Goal: Transaction & Acquisition: Obtain resource

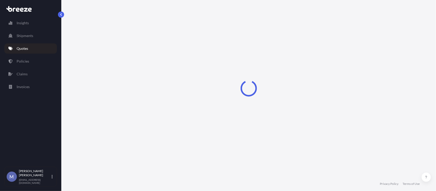
select select "Road"
select select "1"
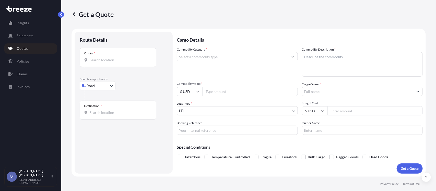
click at [116, 60] on input "Origin *" at bounding box center [120, 60] width 60 height 5
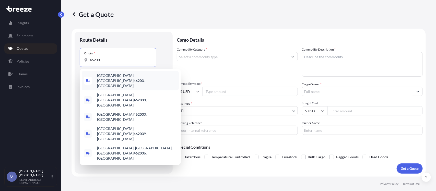
click at [113, 79] on span "[GEOGRAPHIC_DATA], IN 46203 , [GEOGRAPHIC_DATA]" at bounding box center [137, 80] width 80 height 15
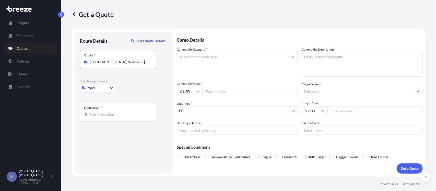
type input "[GEOGRAPHIC_DATA], IN 46203, [GEOGRAPHIC_DATA]"
click at [111, 110] on div "Destination *" at bounding box center [118, 112] width 77 height 19
click at [111, 112] on input "Destination *" at bounding box center [120, 114] width 60 height 5
type input "Lansing, MI 48917, [GEOGRAPHIC_DATA]"
click at [251, 56] on input "Commodity Category *" at bounding box center [232, 56] width 111 height 9
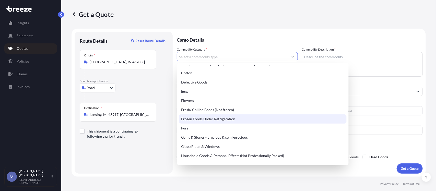
scroll to position [87, 0]
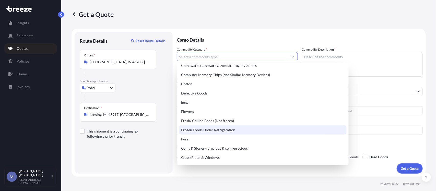
click at [196, 128] on div "Frozen Foods Under Refrigeration" at bounding box center [263, 129] width 168 height 9
type input "Frozen Foods Under Refrigeration"
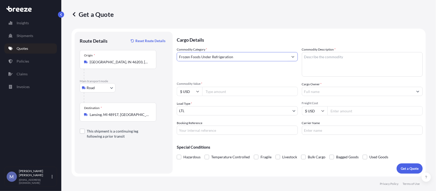
click at [316, 59] on textarea "Commodity Description *" at bounding box center [362, 64] width 121 height 25
type textarea "Frozen Beef"
click at [228, 89] on input "Commodity Value *" at bounding box center [250, 91] width 96 height 9
type input "180000"
click at [350, 92] on input "Cargo Owner *" at bounding box center [357, 91] width 111 height 9
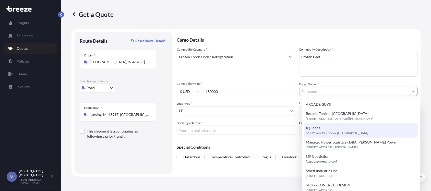
click at [313, 132] on span "66219, 66219, Lenexa, [GEOGRAPHIC_DATA]" at bounding box center [337, 133] width 62 height 5
type input "IQ Foods"
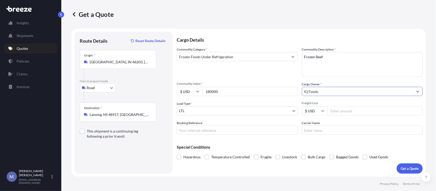
click at [280, 111] on body "10 options available. Insights Shipments Quotes Policies Claims Invoices M [PER…" at bounding box center [218, 95] width 436 height 191
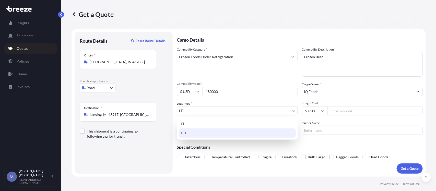
click at [192, 134] on div "FTL" at bounding box center [237, 133] width 117 height 9
select select "2"
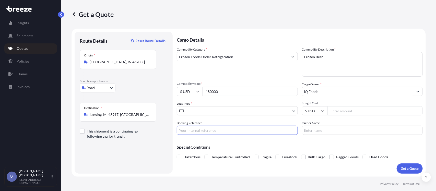
click at [212, 130] on input "Booking Reference" at bounding box center [237, 130] width 121 height 9
type input "125551151"
click at [206, 156] on span at bounding box center [207, 157] width 5 height 5
click at [205, 153] on input "Temperature Controlled" at bounding box center [205, 153] width 0 height 0
click at [322, 132] on input "Carrier Name" at bounding box center [362, 130] width 121 height 9
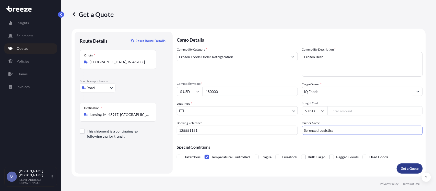
type input "Serengeti Logistics"
click at [402, 167] on p "Get a Quote" at bounding box center [410, 168] width 18 height 5
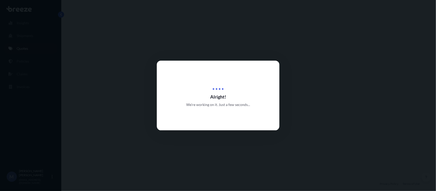
select select "Road"
select select "2"
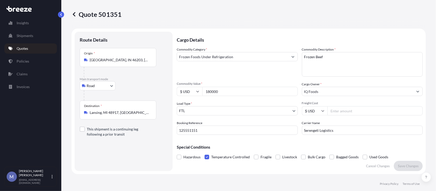
click at [29, 45] on link "Quotes" at bounding box center [30, 48] width 53 height 10
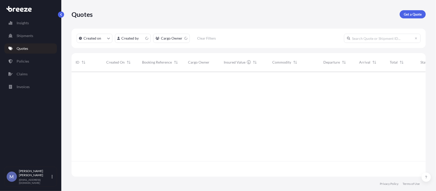
scroll to position [104, 350]
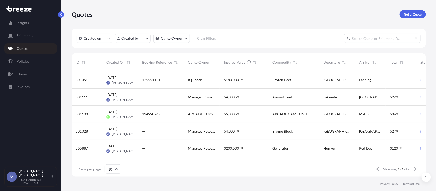
click at [178, 78] on div "125551151" at bounding box center [161, 79] width 38 height 5
select select "Road"
select select "2"
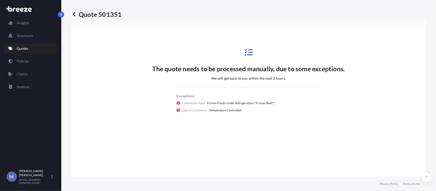
scroll to position [261, 0]
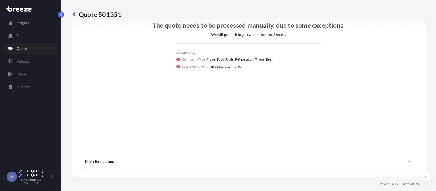
click at [409, 163] on icon at bounding box center [411, 161] width 4 height 4
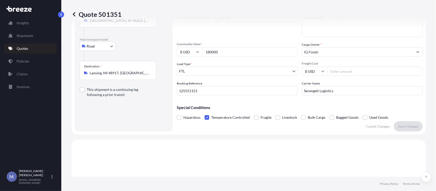
scroll to position [0, 0]
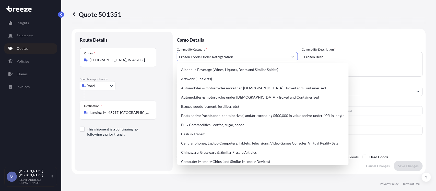
click at [270, 59] on input "Frozen Foods Under Refrigeration" at bounding box center [232, 56] width 111 height 9
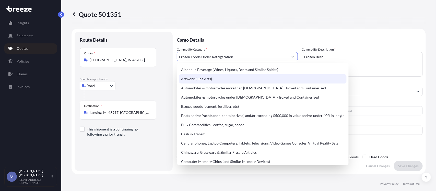
click at [251, 18] on div "Quote 501351" at bounding box center [249, 14] width 354 height 29
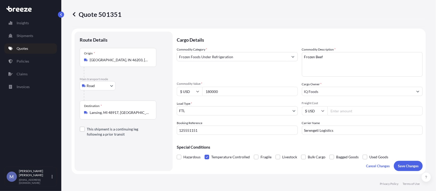
click at [23, 47] on p "Quotes" at bounding box center [23, 48] width 12 height 5
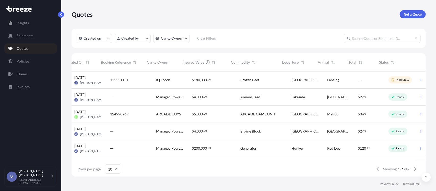
scroll to position [0, 41]
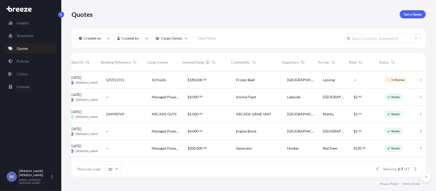
click at [236, 81] on span "Frozen Beef" at bounding box center [245, 79] width 19 height 5
select select "Road"
select select "2"
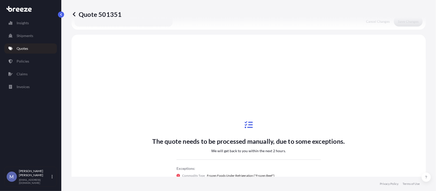
scroll to position [154, 0]
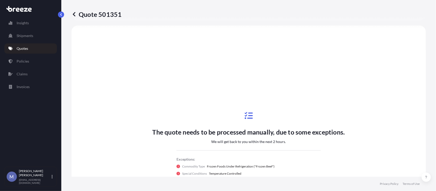
click at [19, 45] on link "Quotes" at bounding box center [30, 48] width 53 height 10
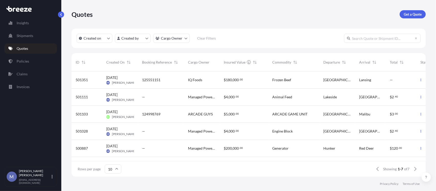
click at [265, 82] on div "$ 180 , 000 . 00" at bounding box center [244, 80] width 49 height 17
select select "Road"
select select "2"
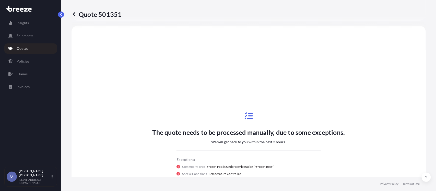
scroll to position [154, 0]
click at [31, 47] on link "Quotes" at bounding box center [30, 48] width 53 height 10
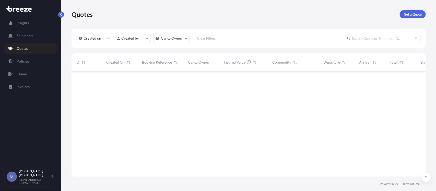
scroll to position [104, 350]
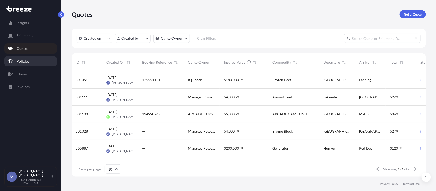
click at [25, 61] on p "Policies" at bounding box center [23, 61] width 13 height 5
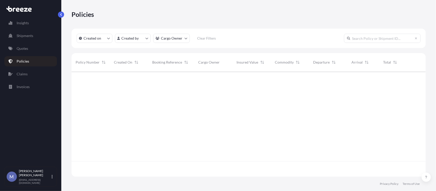
scroll to position [104, 350]
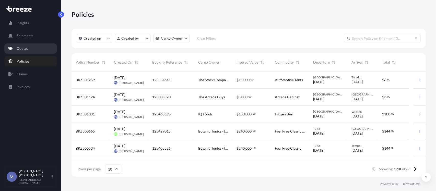
click at [31, 45] on link "Quotes" at bounding box center [30, 48] width 53 height 10
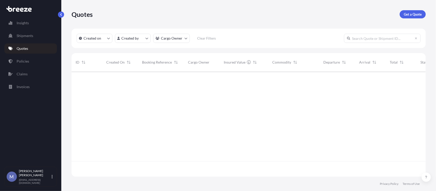
scroll to position [104, 350]
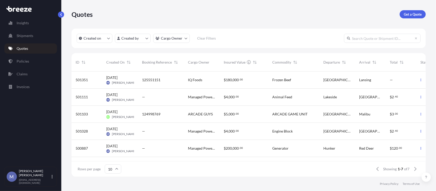
click at [201, 83] on div "IQ Foods" at bounding box center [202, 80] width 36 height 17
select select "Road"
select select "2"
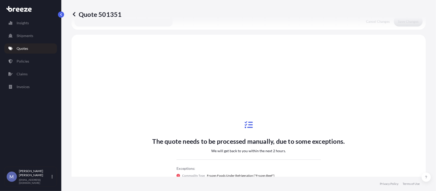
scroll to position [154, 0]
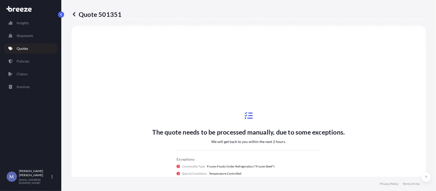
click at [24, 48] on p "Quotes" at bounding box center [23, 48] width 12 height 5
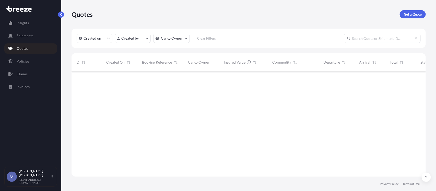
scroll to position [104, 350]
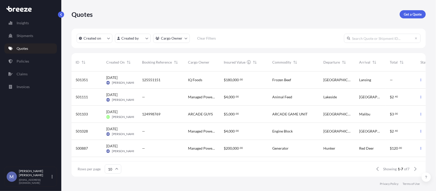
click at [266, 81] on div "$ 180 , 000 . 00" at bounding box center [244, 80] width 49 height 17
select select "Road"
select select "2"
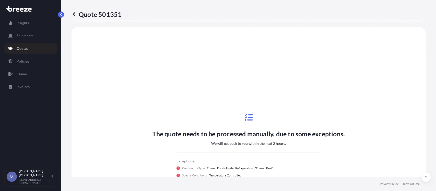
scroll to position [154, 0]
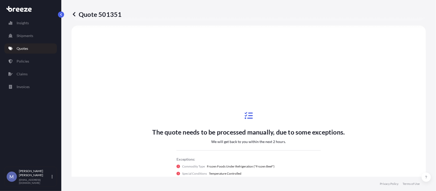
click at [36, 47] on link "Quotes" at bounding box center [30, 48] width 53 height 10
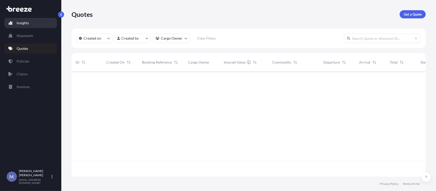
scroll to position [104, 350]
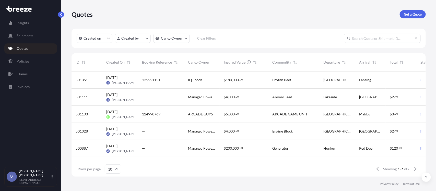
click at [175, 83] on div "125551151" at bounding box center [161, 80] width 46 height 17
select select "Road"
select select "2"
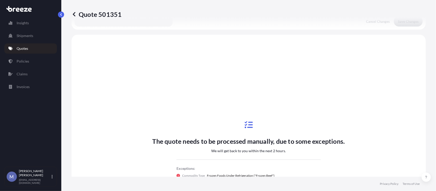
scroll to position [154, 0]
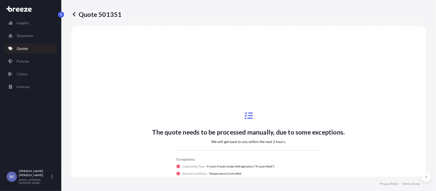
click at [34, 47] on link "Quotes" at bounding box center [30, 48] width 53 height 10
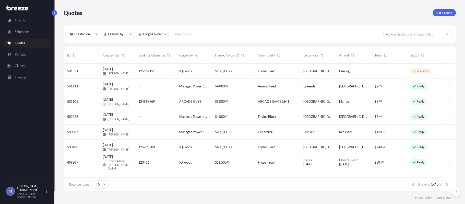
scroll to position [116, 379]
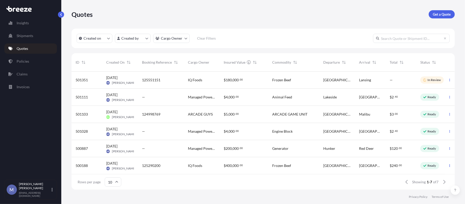
click at [257, 83] on div "$ 180 , 000 . 00" at bounding box center [244, 80] width 49 height 17
select select "Road"
select select "2"
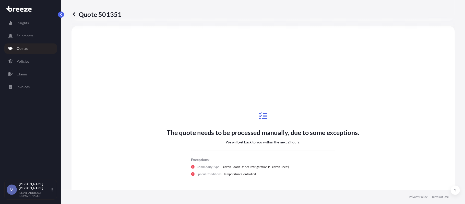
scroll to position [154, 0]
click at [26, 51] on p "Quotes" at bounding box center [23, 48] width 12 height 5
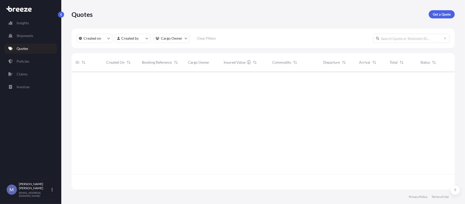
scroll to position [116, 379]
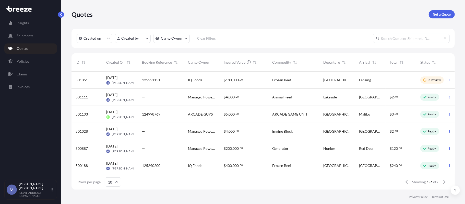
click at [25, 48] on p "Quotes" at bounding box center [23, 48] width 12 height 5
click at [246, 80] on div "$ 180 , 000 . 00" at bounding box center [244, 79] width 40 height 5
select select "Road"
select select "2"
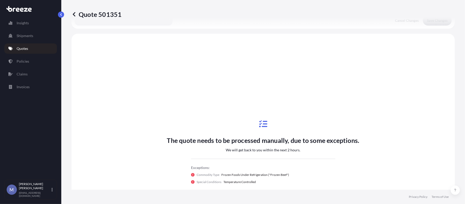
scroll to position [154, 0]
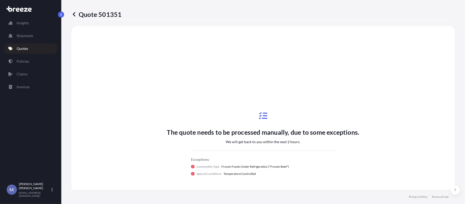
click at [32, 48] on link "Quotes" at bounding box center [30, 48] width 53 height 10
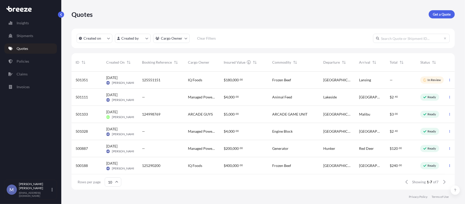
click at [228, 78] on span "180" at bounding box center [229, 80] width 6 height 4
select select "Road"
select select "2"
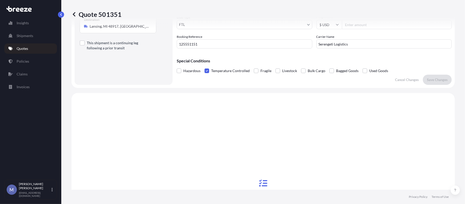
scroll to position [52, 0]
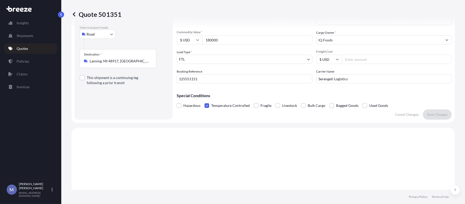
click at [208, 103] on span at bounding box center [207, 105] width 5 height 5
click at [205, 102] on input "Temperature Controlled" at bounding box center [205, 102] width 0 height 0
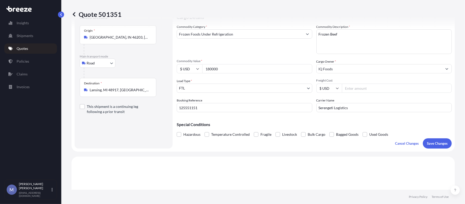
scroll to position [0, 0]
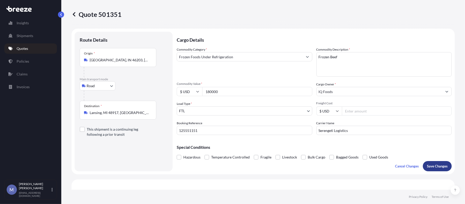
click at [436, 165] on p "Save Changes" at bounding box center [437, 166] width 21 height 5
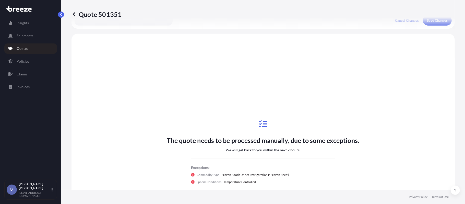
scroll to position [154, 0]
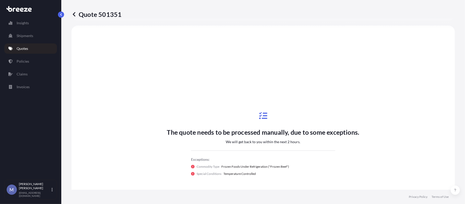
select select "Road"
select select "2"
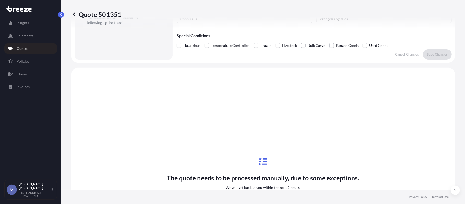
scroll to position [0, 0]
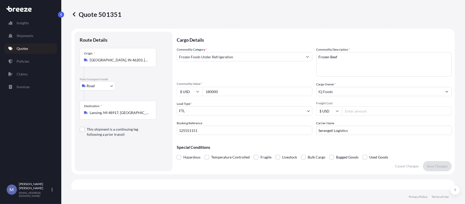
click at [255, 54] on input "Frozen Foods Under Refrigeration" at bounding box center [240, 56] width 126 height 9
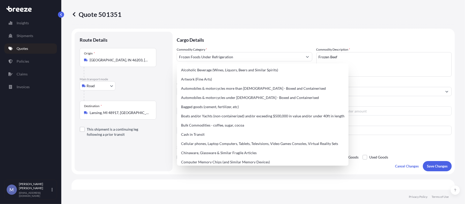
click at [392, 13] on div "Quote 501351" at bounding box center [264, 14] width 384 height 8
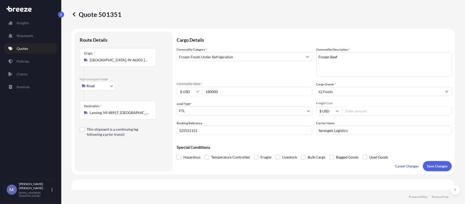
click at [22, 45] on link "Quotes" at bounding box center [30, 48] width 53 height 10
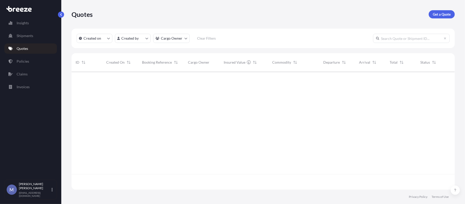
scroll to position [116, 379]
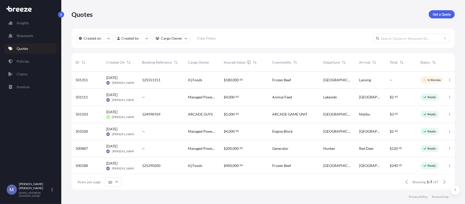
click at [201, 77] on div "IQ Foods" at bounding box center [202, 80] width 36 height 17
select select "Road"
select select "2"
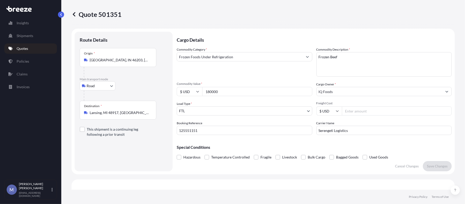
click at [216, 55] on input "Frozen Foods Under Refrigeration" at bounding box center [240, 56] width 126 height 9
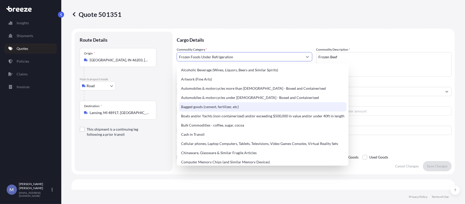
scroll to position [102, 0]
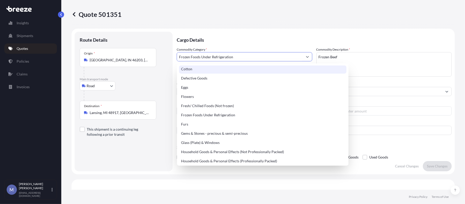
click at [269, 8] on div "Quote 501351" at bounding box center [264, 14] width 384 height 29
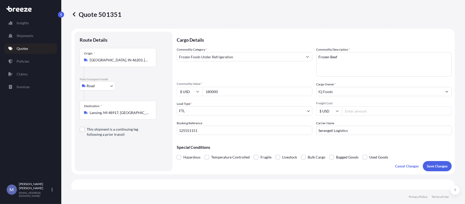
click at [32, 46] on link "Quotes" at bounding box center [30, 48] width 53 height 10
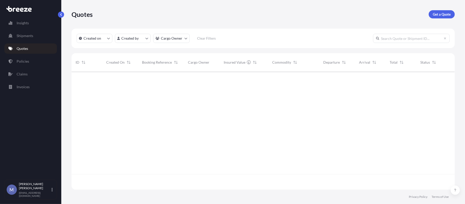
scroll to position [116, 379]
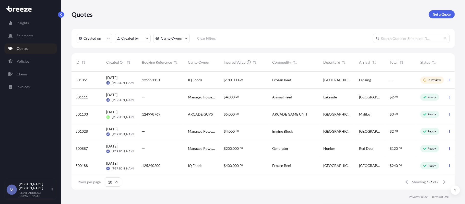
click at [162, 75] on div "125551151" at bounding box center [161, 80] width 46 height 17
select select "Road"
select select "2"
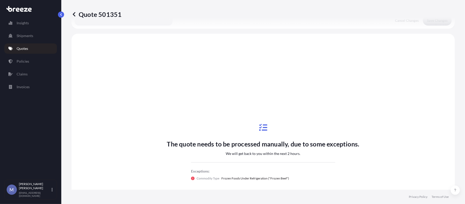
scroll to position [154, 0]
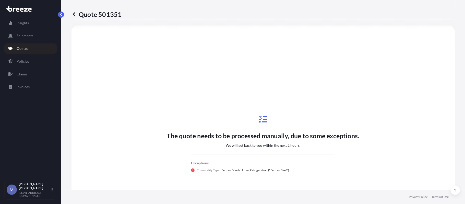
click at [29, 47] on link "Quotes" at bounding box center [30, 48] width 53 height 10
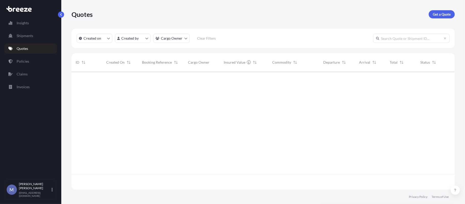
scroll to position [116, 379]
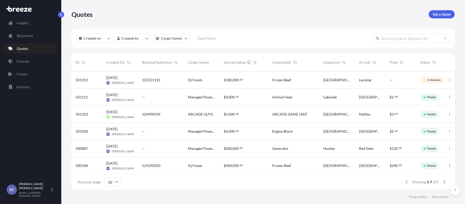
click at [253, 79] on div "$ 180 , 000 . 00" at bounding box center [244, 79] width 40 height 5
select select "Road"
select select "2"
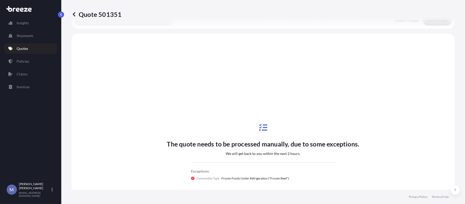
scroll to position [154, 0]
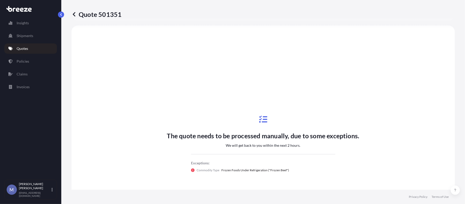
click at [26, 50] on p "Quotes" at bounding box center [23, 48] width 12 height 5
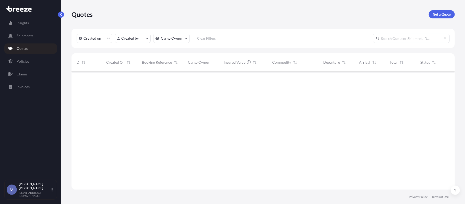
scroll to position [116, 379]
click at [21, 60] on p "Policies" at bounding box center [23, 61] width 13 height 5
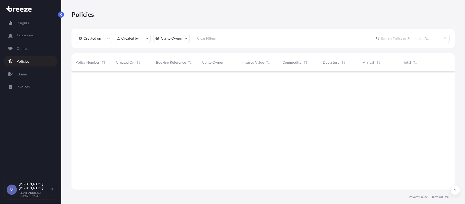
scroll to position [116, 379]
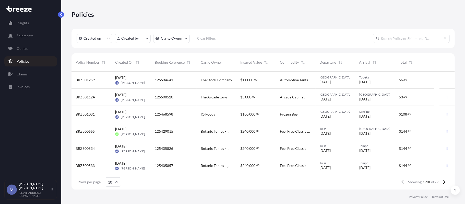
click at [81, 113] on span "BRZ501081" at bounding box center [85, 114] width 19 height 5
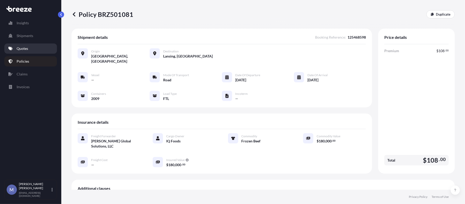
click at [30, 47] on link "Quotes" at bounding box center [30, 48] width 53 height 10
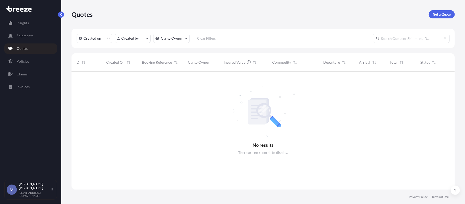
scroll to position [116, 379]
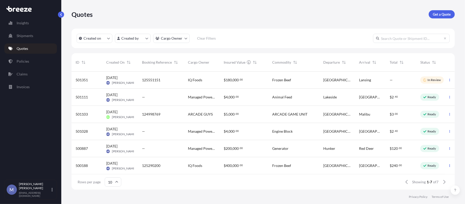
click at [128, 78] on div "[DATE] ME [PERSON_NAME]" at bounding box center [120, 80] width 28 height 10
select select "Road"
select select "2"
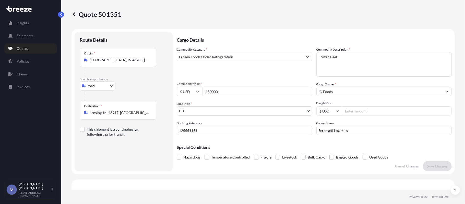
click at [283, 58] on input "Frozen Foods Under Refrigeration" at bounding box center [240, 56] width 126 height 9
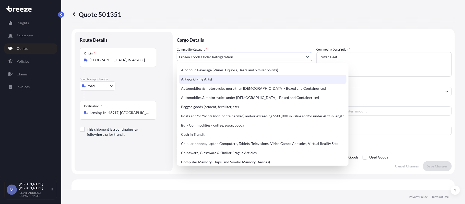
click at [247, 12] on div "Quote 501351" at bounding box center [264, 14] width 384 height 8
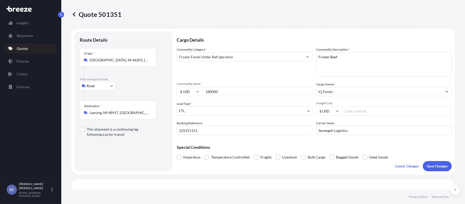
click at [30, 47] on link "Quotes" at bounding box center [30, 48] width 53 height 10
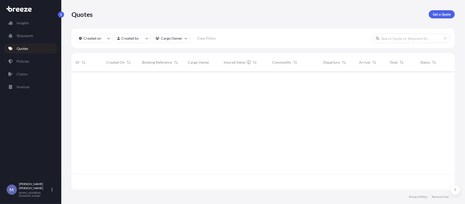
scroll to position [116, 379]
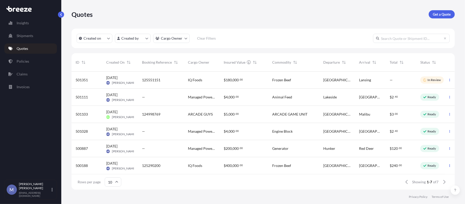
click at [181, 82] on div "125551151" at bounding box center [161, 80] width 46 height 17
select select "Road"
select select "2"
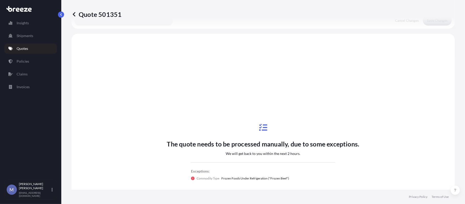
scroll to position [154, 0]
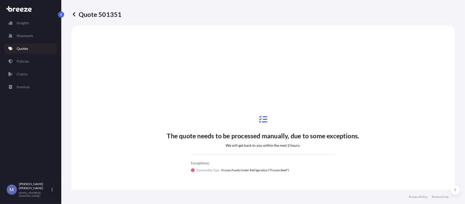
click at [37, 50] on link "Quotes" at bounding box center [30, 48] width 53 height 10
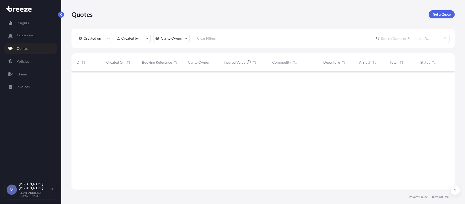
scroll to position [116, 379]
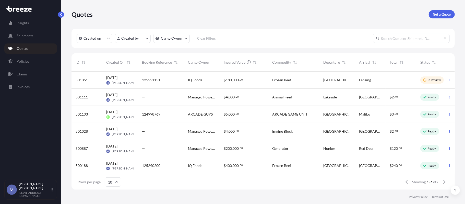
click at [155, 80] on span "125551151" at bounding box center [151, 79] width 18 height 5
select select "Road"
select select "2"
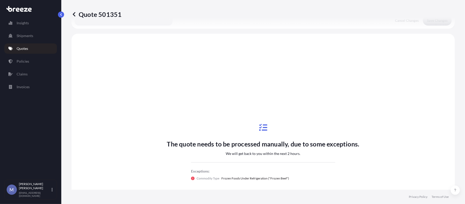
scroll to position [154, 0]
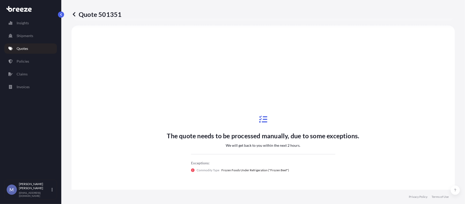
click at [29, 49] on link "Quotes" at bounding box center [30, 48] width 53 height 10
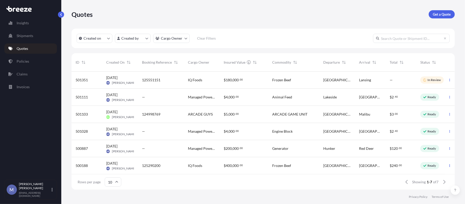
click at [197, 76] on div "IQ Foods" at bounding box center [202, 80] width 36 height 17
select select "Road"
select select "2"
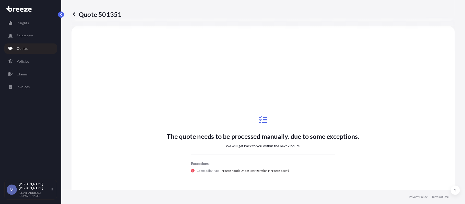
scroll to position [154, 0]
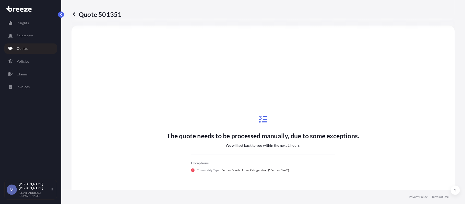
click at [30, 46] on link "Quotes" at bounding box center [30, 48] width 53 height 10
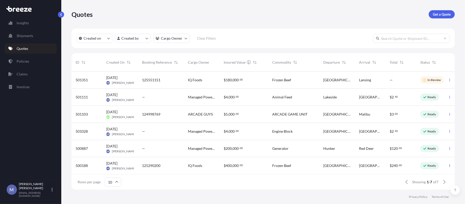
click at [186, 79] on div "IQ Foods" at bounding box center [202, 80] width 36 height 17
select select "Road"
select select "2"
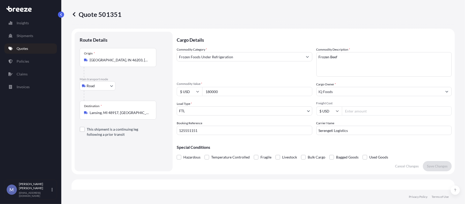
click at [33, 45] on link "Quotes" at bounding box center [30, 48] width 53 height 10
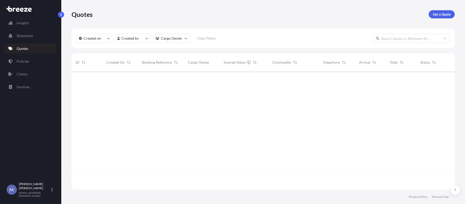
scroll to position [116, 379]
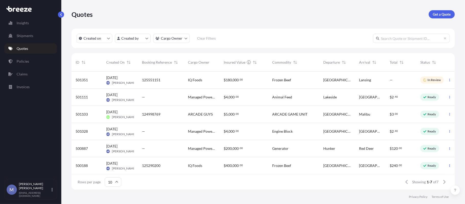
click at [158, 82] on span "125551151" at bounding box center [151, 79] width 18 height 5
select select "Road"
select select "2"
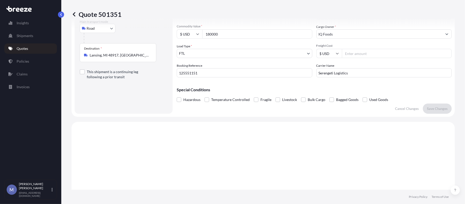
scroll to position [18, 0]
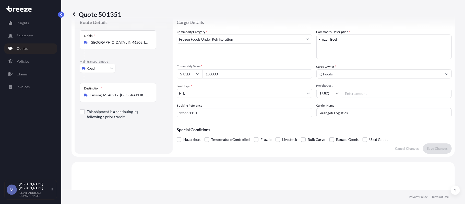
click at [271, 37] on input "Frozen Foods Under Refrigeration" at bounding box center [240, 39] width 126 height 9
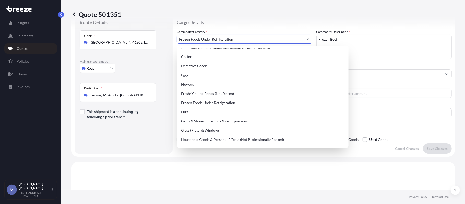
scroll to position [102, 0]
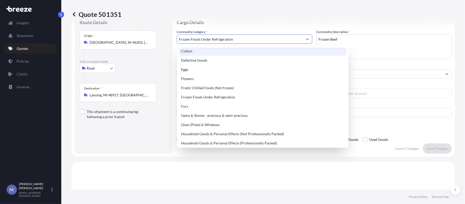
click at [247, 11] on div "Quote 501351" at bounding box center [264, 14] width 384 height 8
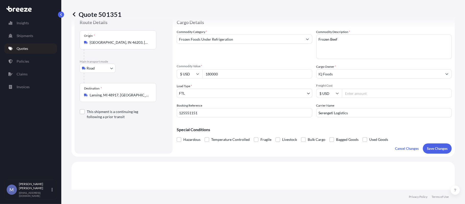
click at [33, 45] on link "Quotes" at bounding box center [30, 48] width 53 height 10
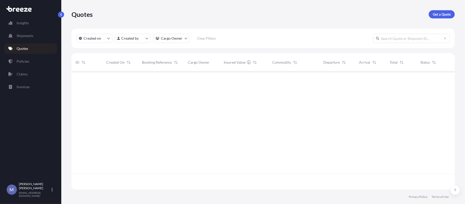
scroll to position [116, 379]
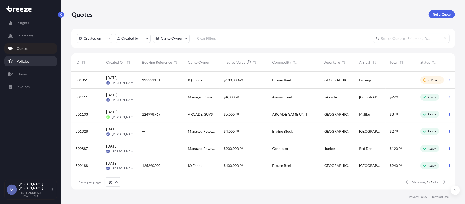
click at [18, 61] on p "Policies" at bounding box center [23, 61] width 13 height 5
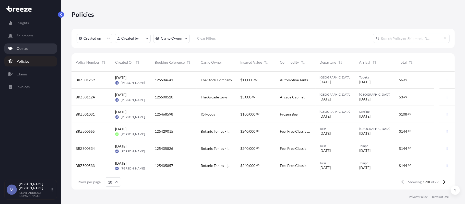
click at [17, 48] on p "Quotes" at bounding box center [23, 48] width 12 height 5
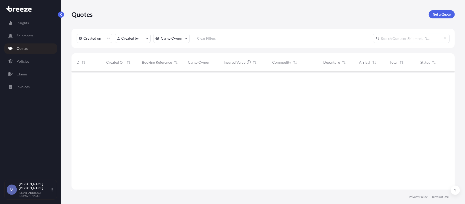
scroll to position [116, 379]
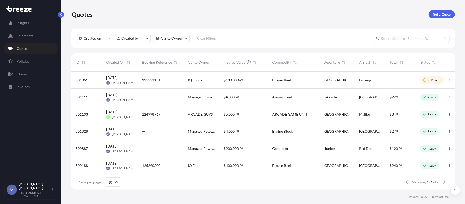
click at [147, 80] on span "125551151" at bounding box center [151, 79] width 18 height 5
select select "Road"
select select "2"
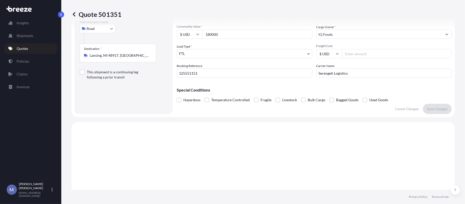
scroll to position [18, 0]
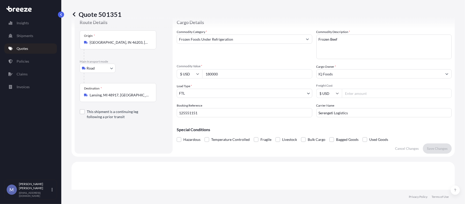
click at [27, 47] on p "Quotes" at bounding box center [23, 48] width 12 height 5
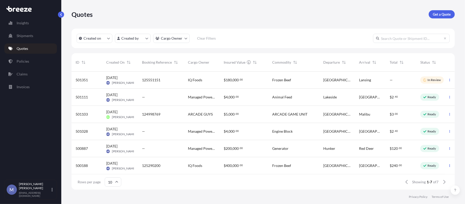
click at [140, 75] on div "125551151" at bounding box center [161, 80] width 46 height 17
select select "Road"
select select "2"
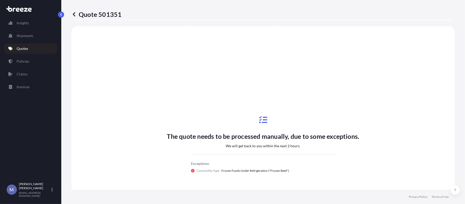
scroll to position [154, 0]
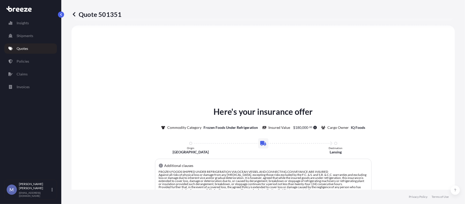
click at [25, 48] on p "Quotes" at bounding box center [23, 48] width 12 height 5
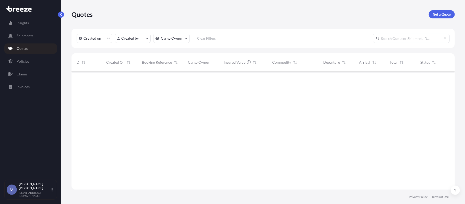
scroll to position [116, 379]
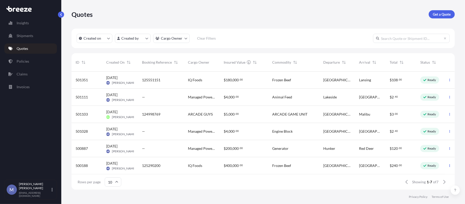
click at [158, 77] on span "125551151" at bounding box center [151, 79] width 18 height 5
select select "Road"
select select "2"
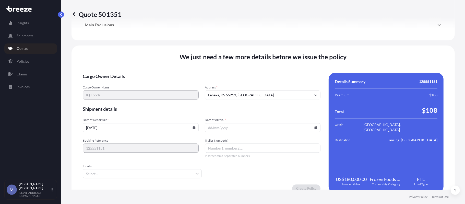
scroll to position [659, 0]
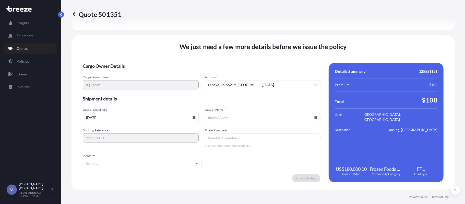
click at [193, 117] on icon at bounding box center [194, 117] width 3 height 3
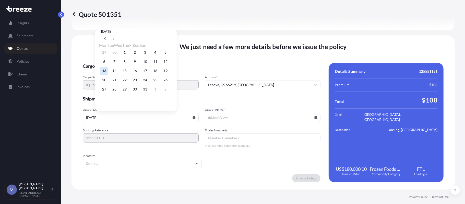
click at [103, 71] on button "13" at bounding box center [104, 71] width 8 height 8
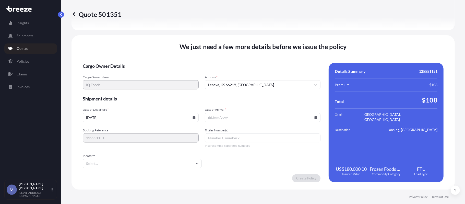
click at [315, 118] on icon at bounding box center [316, 117] width 3 height 3
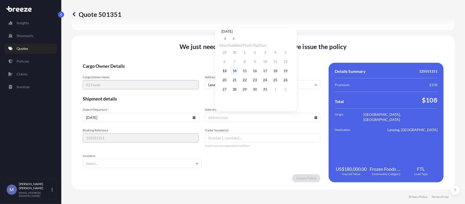
click at [237, 73] on button "14" at bounding box center [235, 71] width 8 height 8
type input "[DATE]"
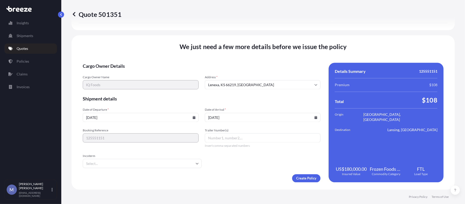
click at [229, 135] on input "Trailer Number(s)" at bounding box center [263, 137] width 116 height 9
type input "1707"
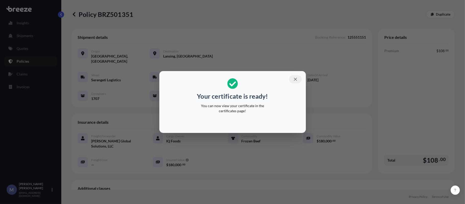
click at [297, 80] on icon "button" at bounding box center [295, 79] width 5 height 5
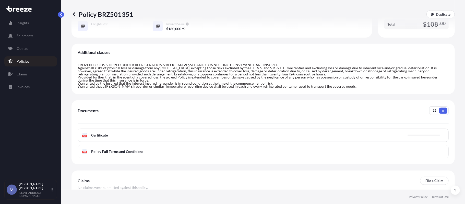
scroll to position [136, 0]
click at [119, 128] on div "PDF Certificate" at bounding box center [263, 134] width 371 height 13
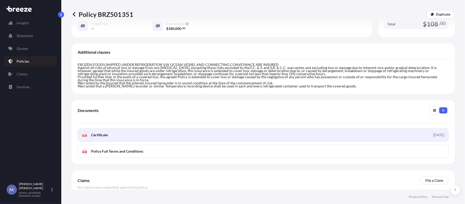
click at [98, 132] on span "Certificate" at bounding box center [99, 134] width 17 height 5
